Goal: Information Seeking & Learning: Learn about a topic

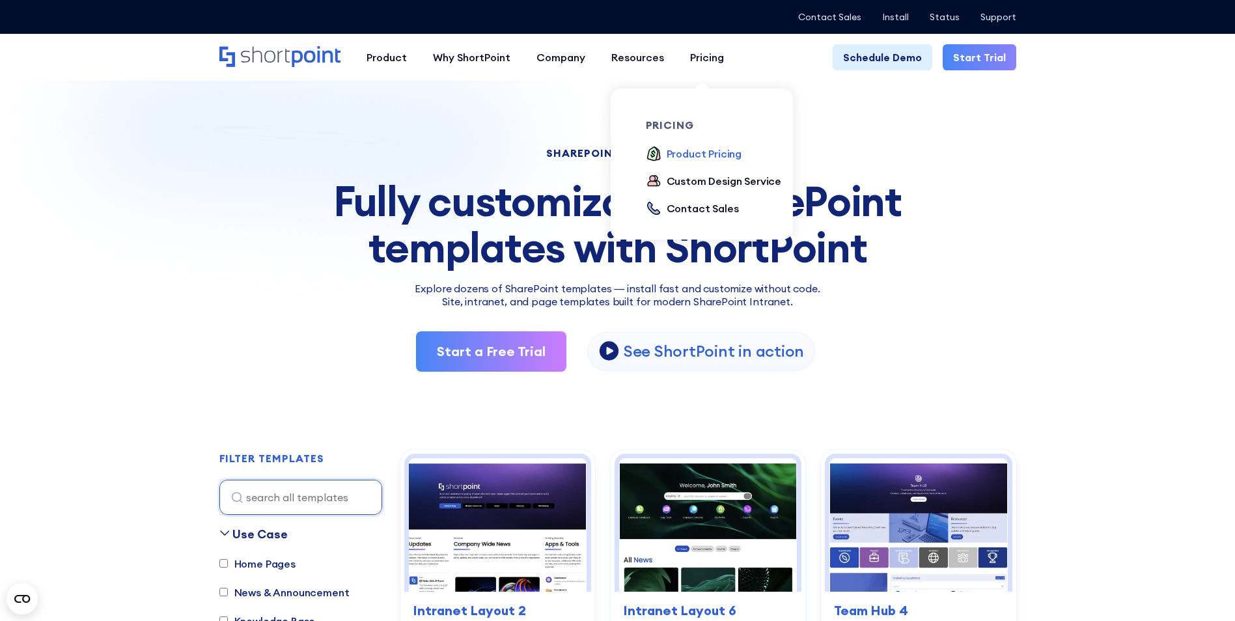
click at [696, 157] on div "Product Pricing" at bounding box center [705, 154] width 76 height 16
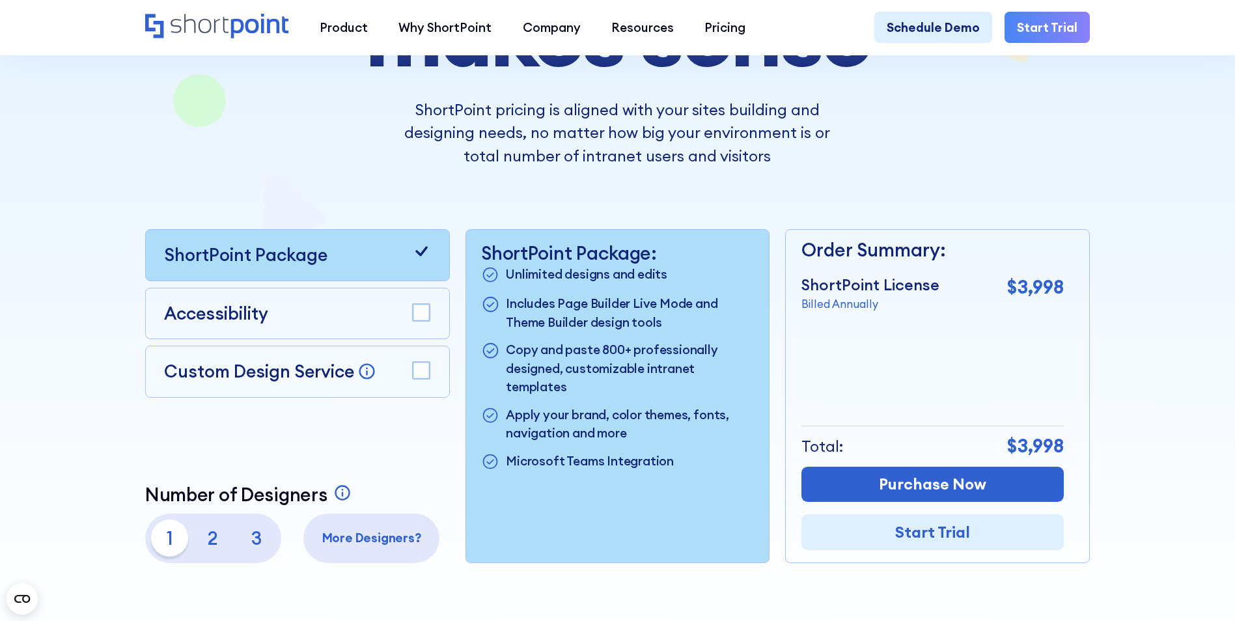
scroll to position [260, 0]
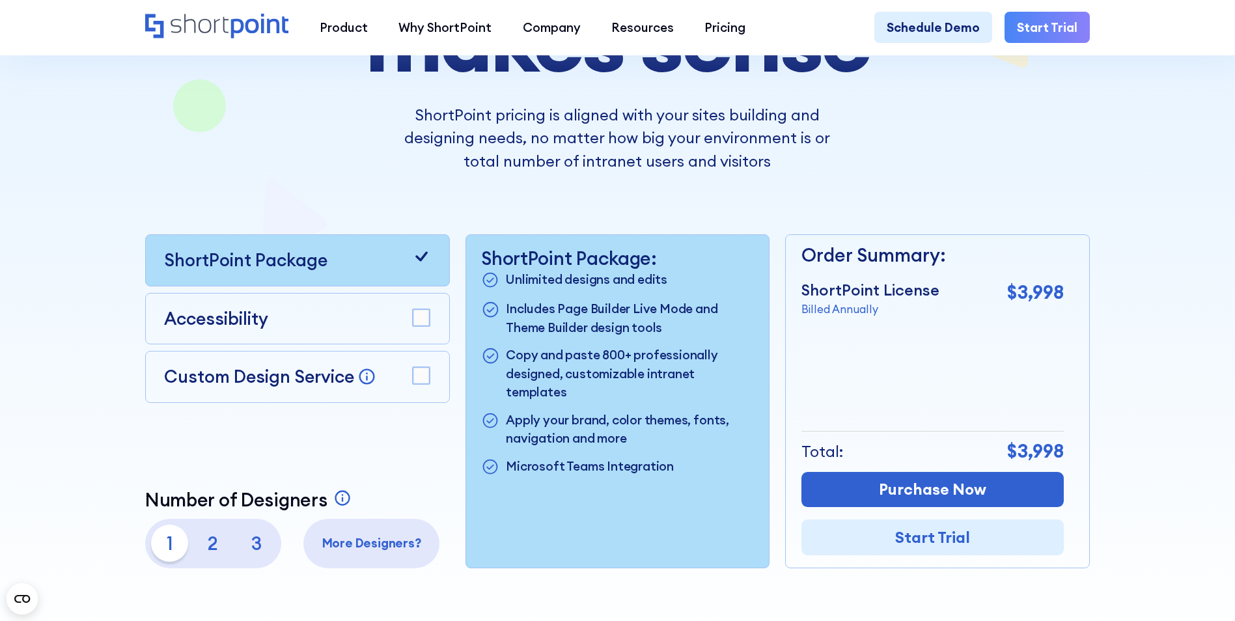
click at [416, 321] on rect at bounding box center [421, 317] width 17 height 17
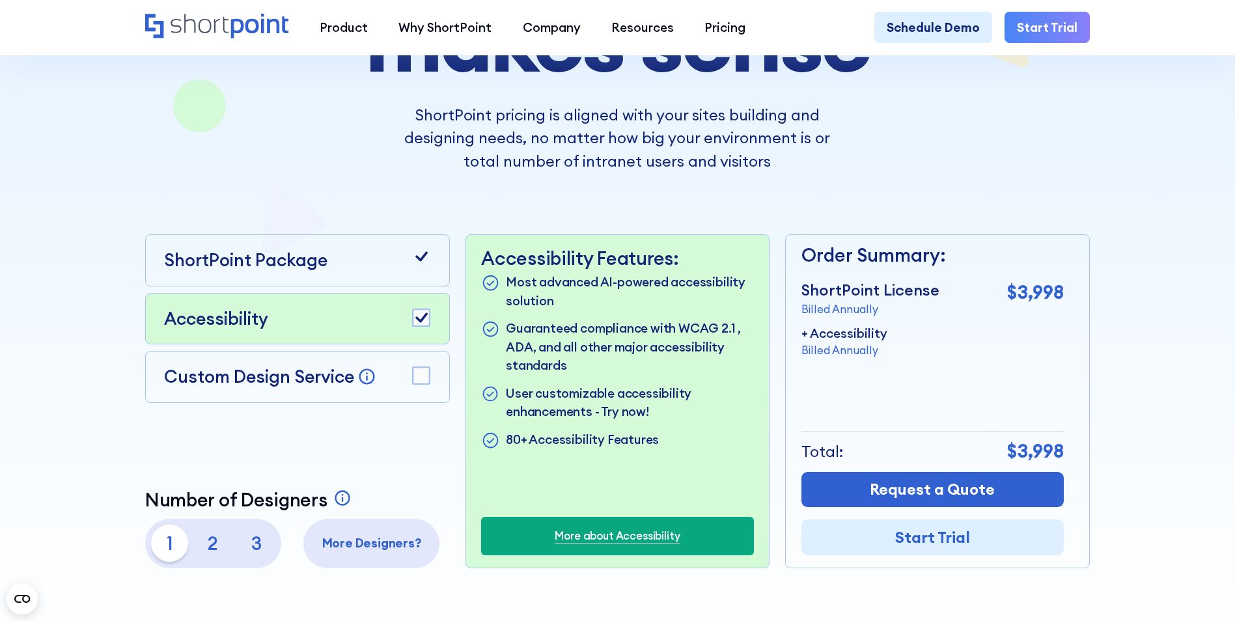
click at [419, 384] on rect at bounding box center [421, 375] width 17 height 17
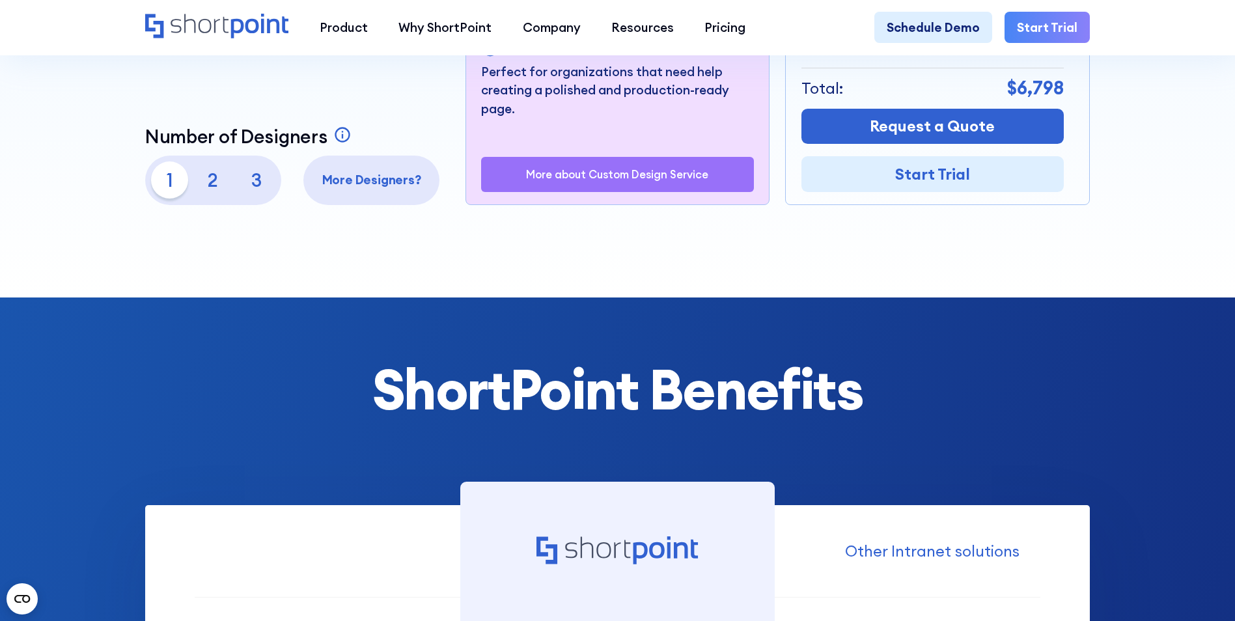
scroll to position [325, 0]
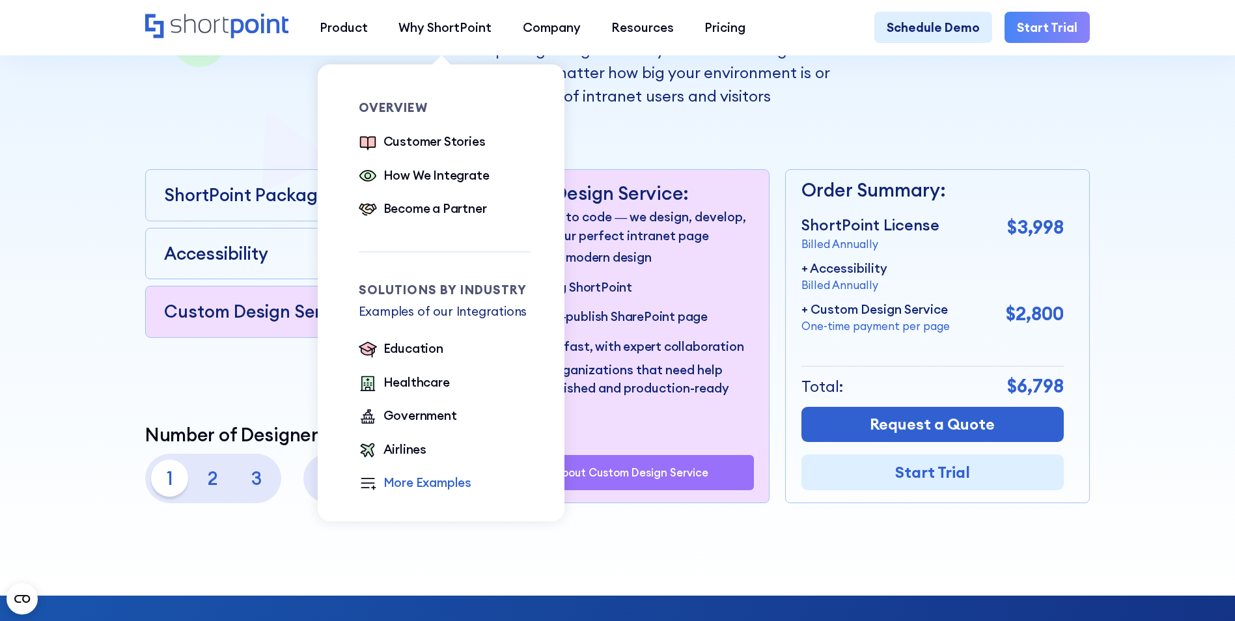
click at [419, 488] on div "More Examples" at bounding box center [427, 482] width 89 height 18
